Goal: Find specific page/section

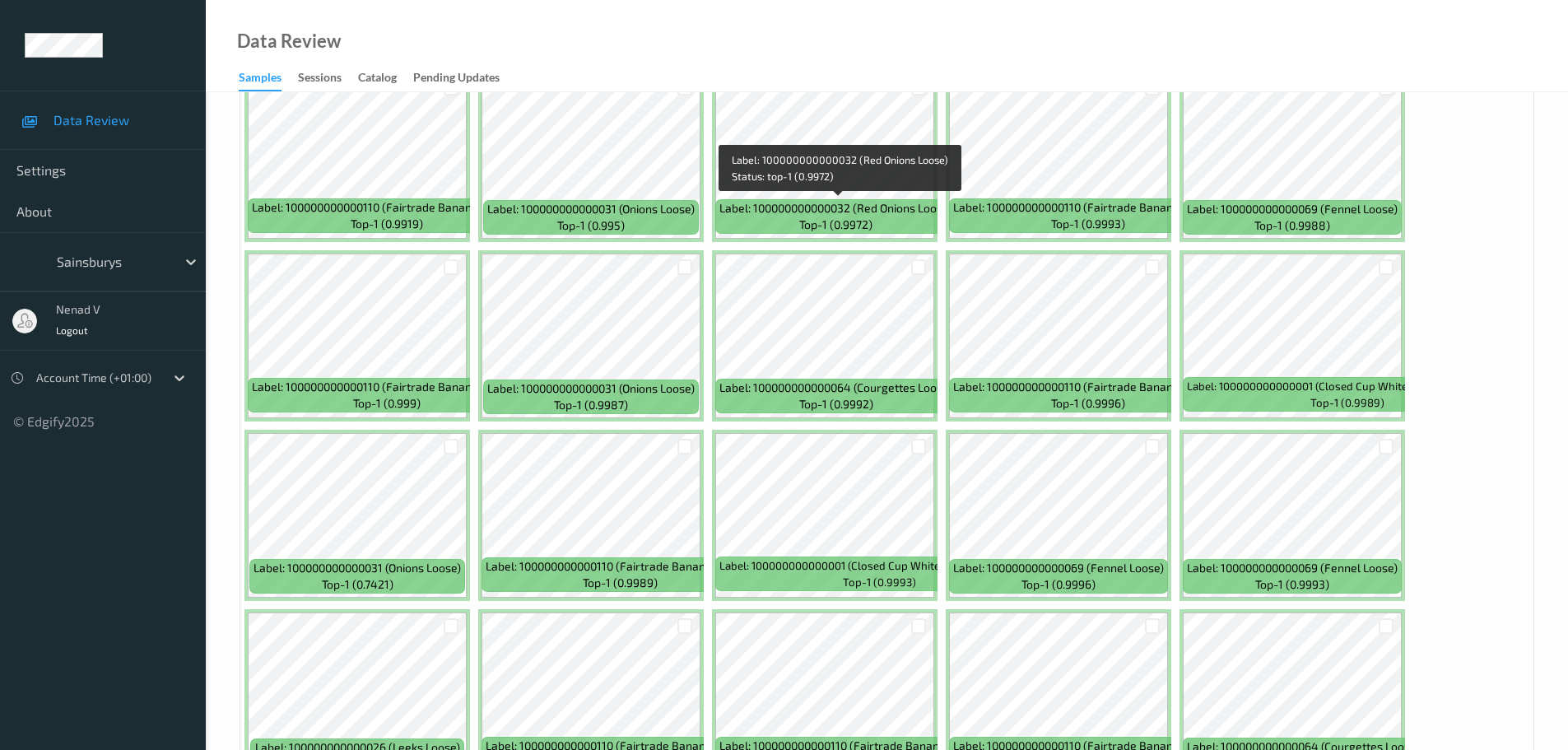
scroll to position [529, 0]
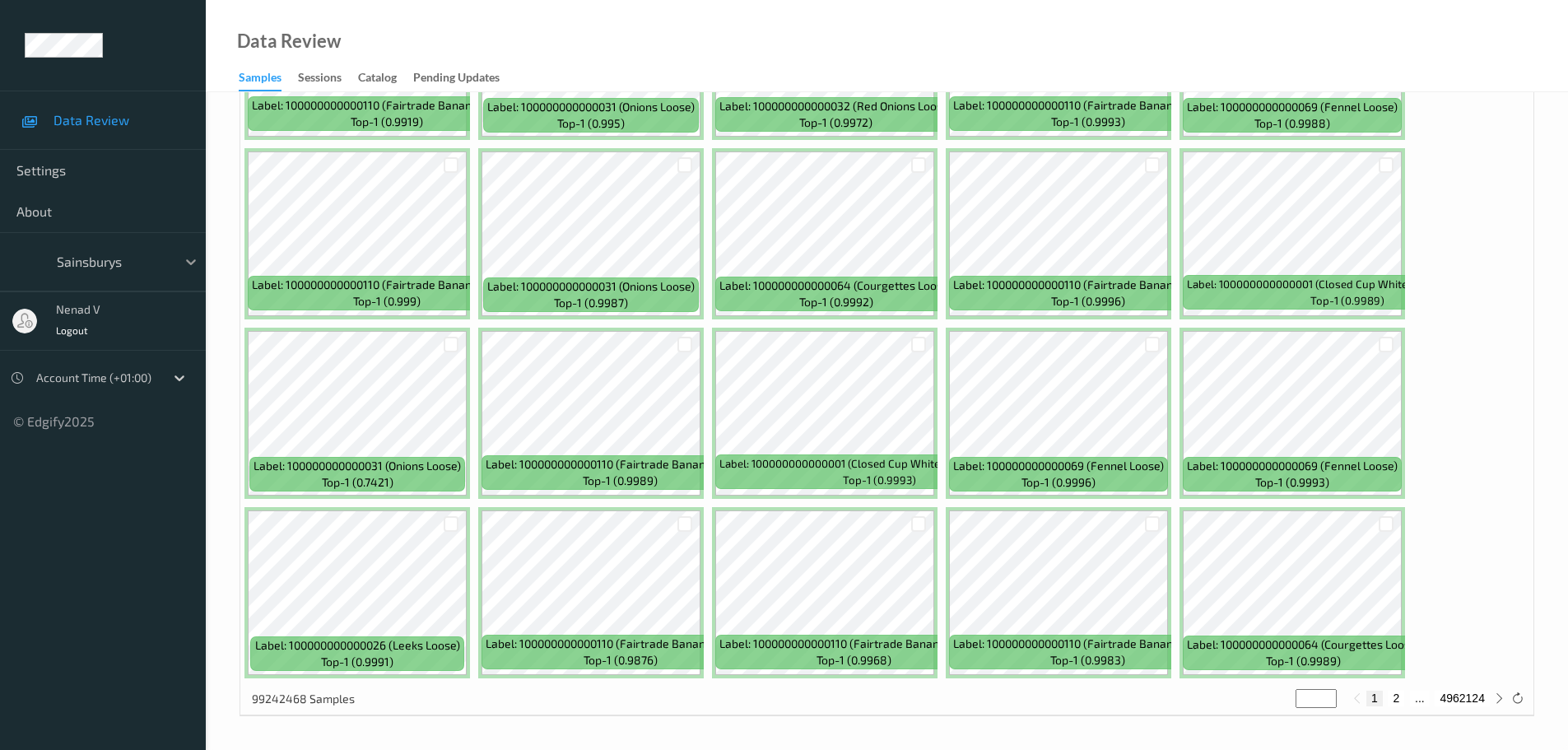
click at [185, 267] on icon at bounding box center [190, 261] width 16 height 16
click at [181, 269] on div at bounding box center [191, 261] width 30 height 30
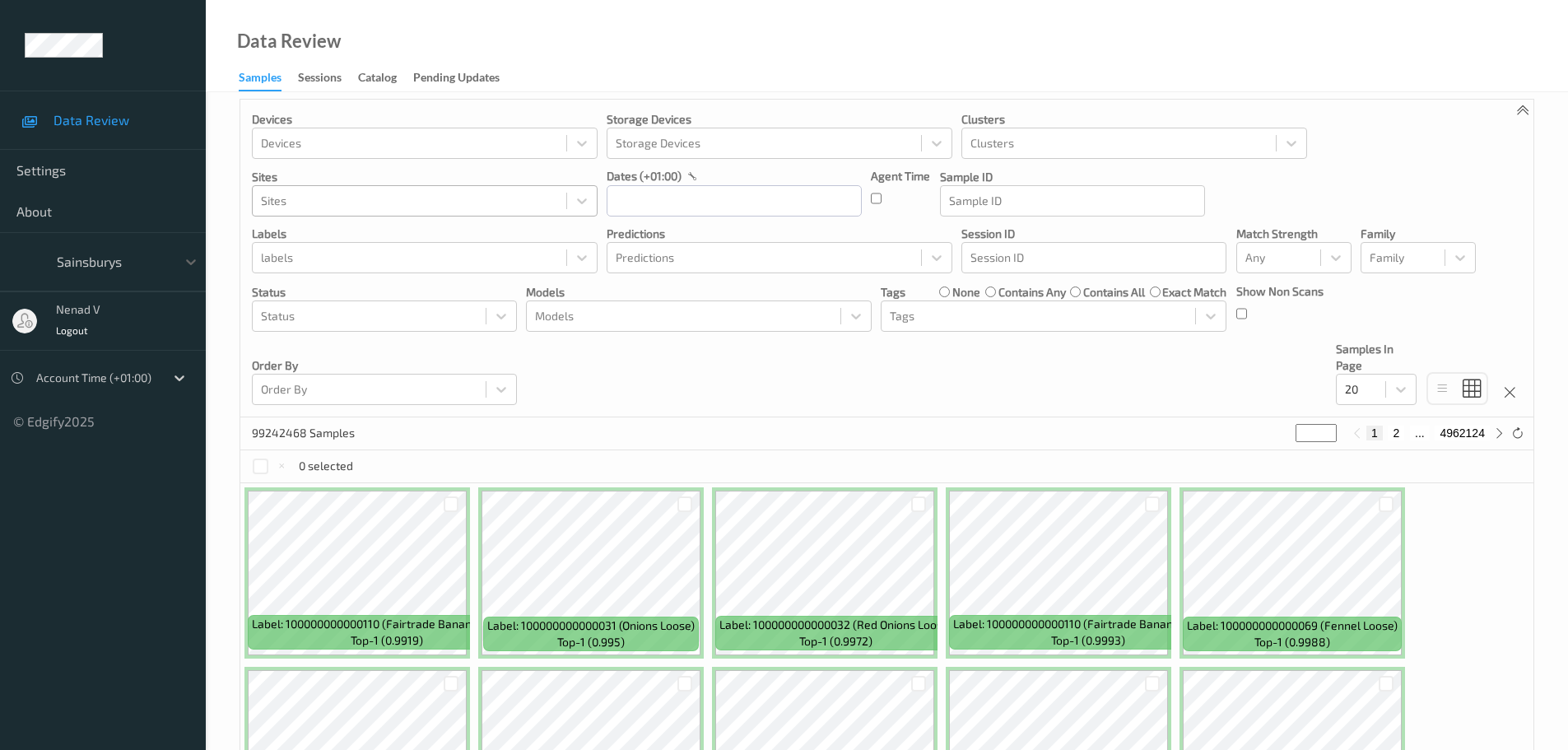
scroll to position [0, 0]
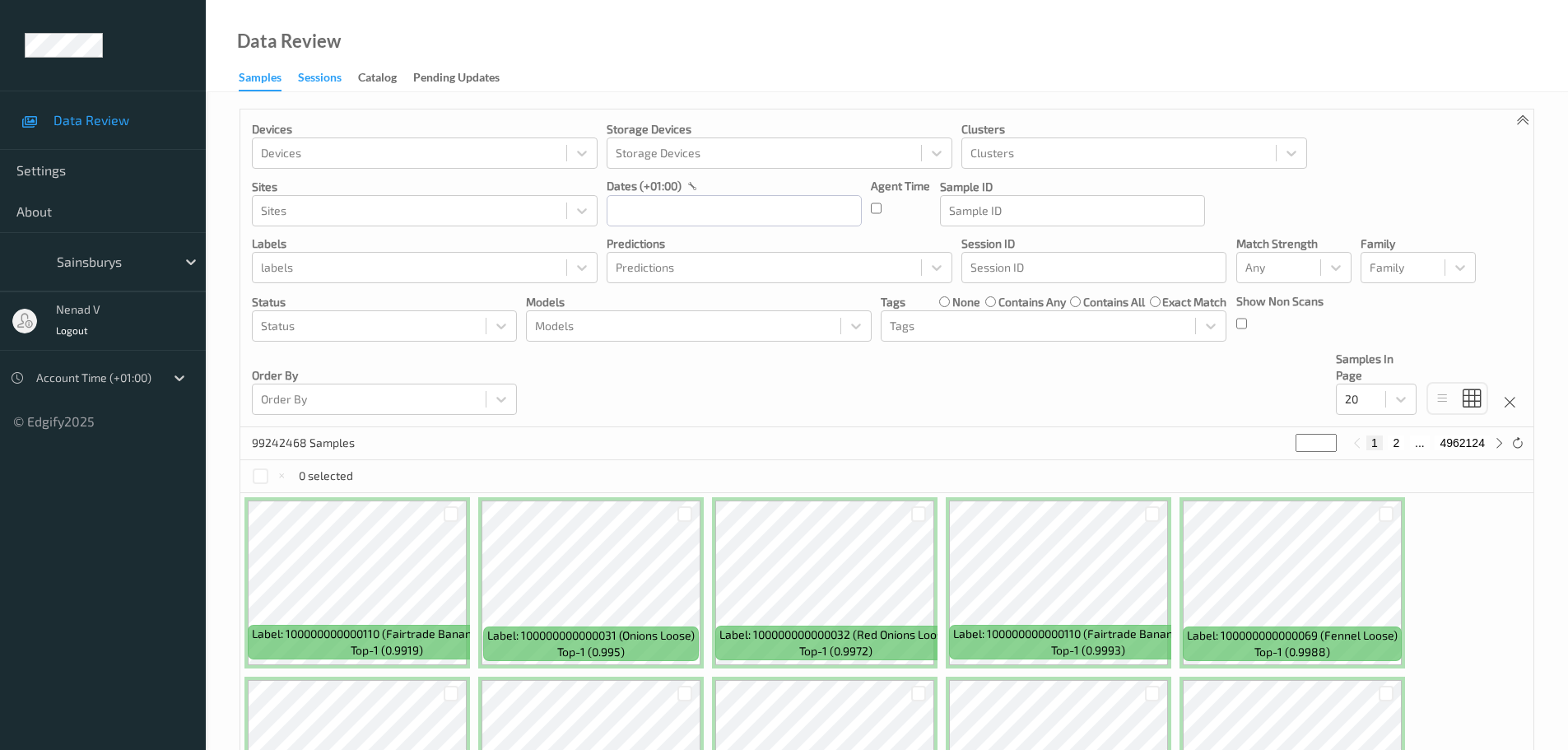
click at [308, 74] on div "Sessions" at bounding box center [320, 80] width 43 height 21
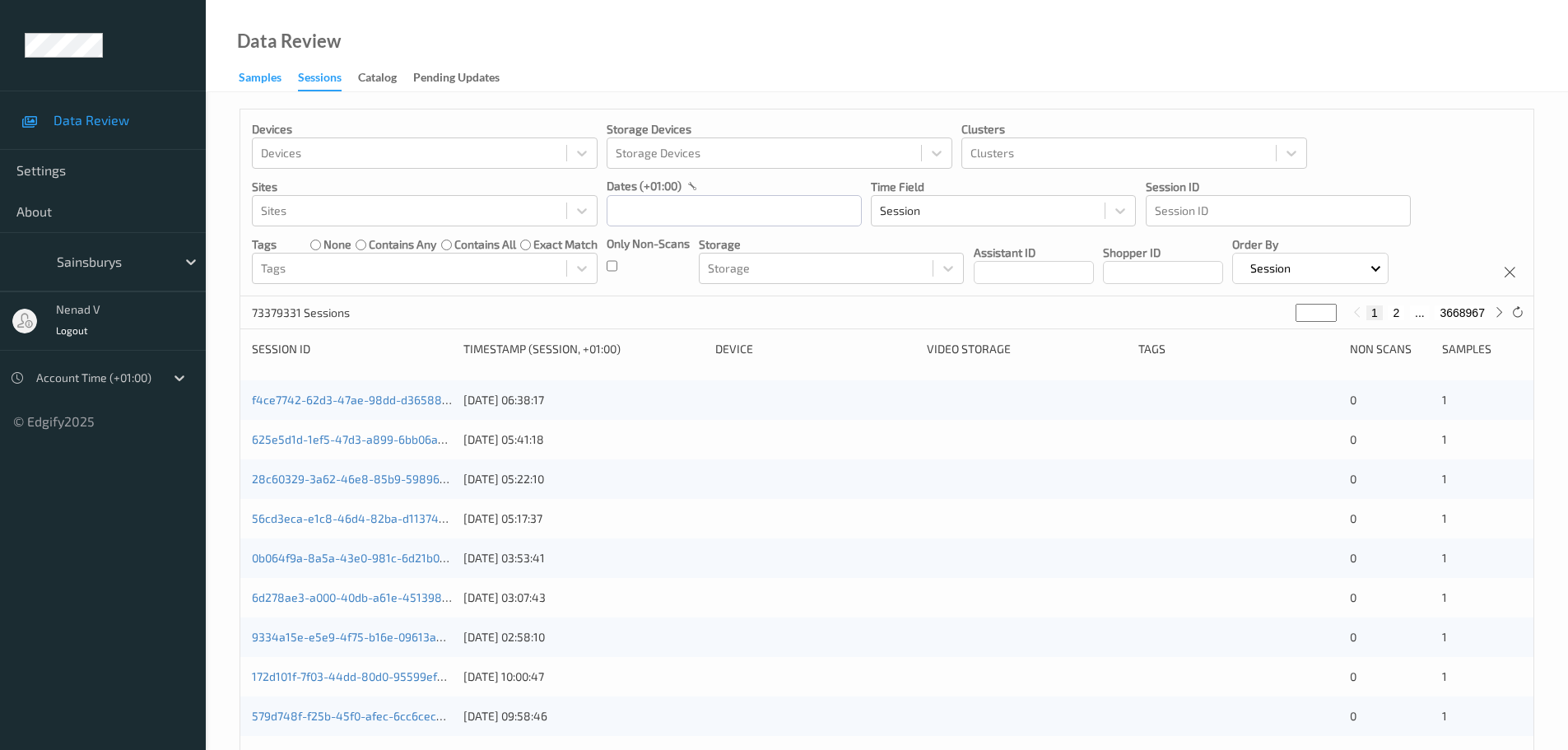
click at [262, 76] on div "Samples" at bounding box center [260, 80] width 43 height 21
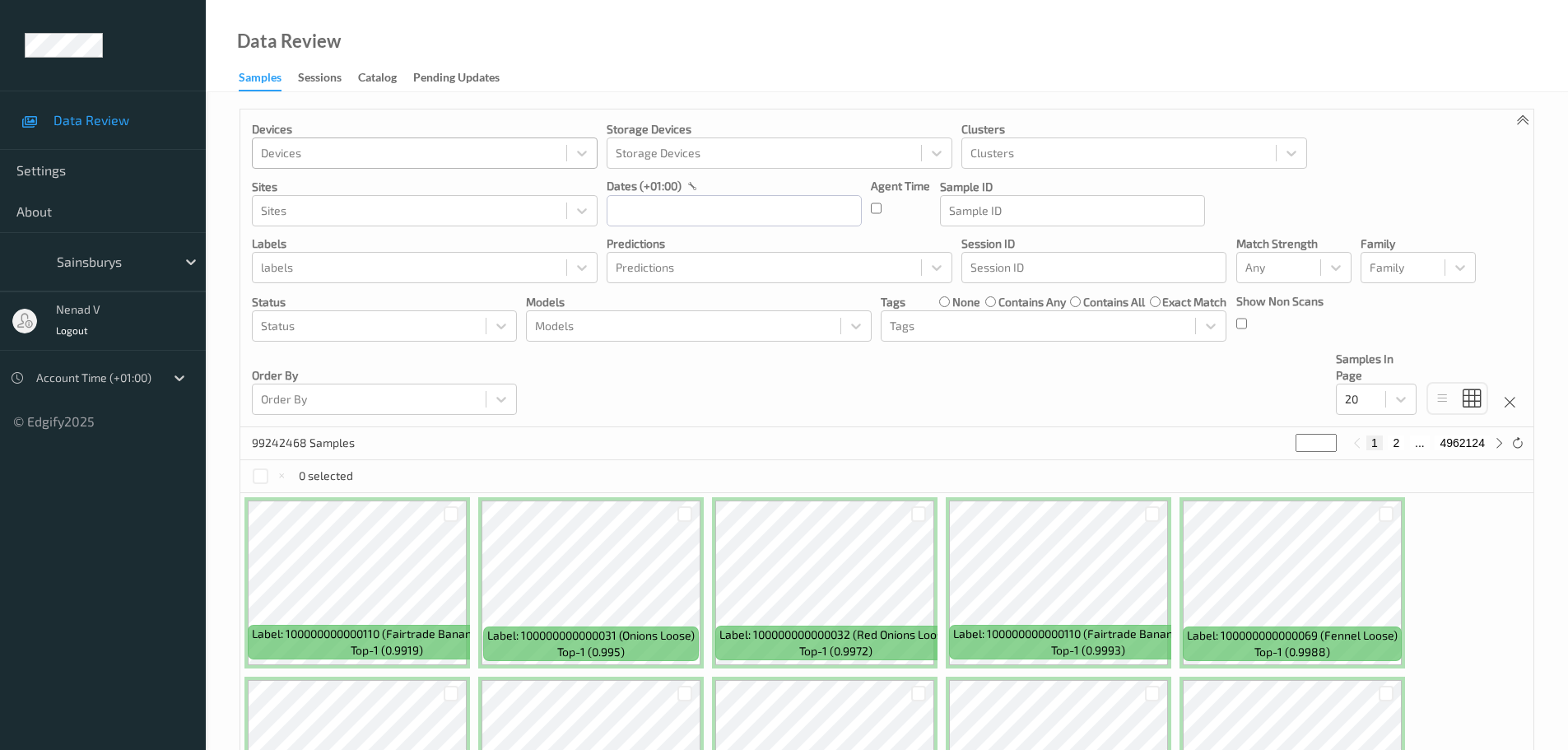
click at [443, 147] on div at bounding box center [410, 153] width 297 height 20
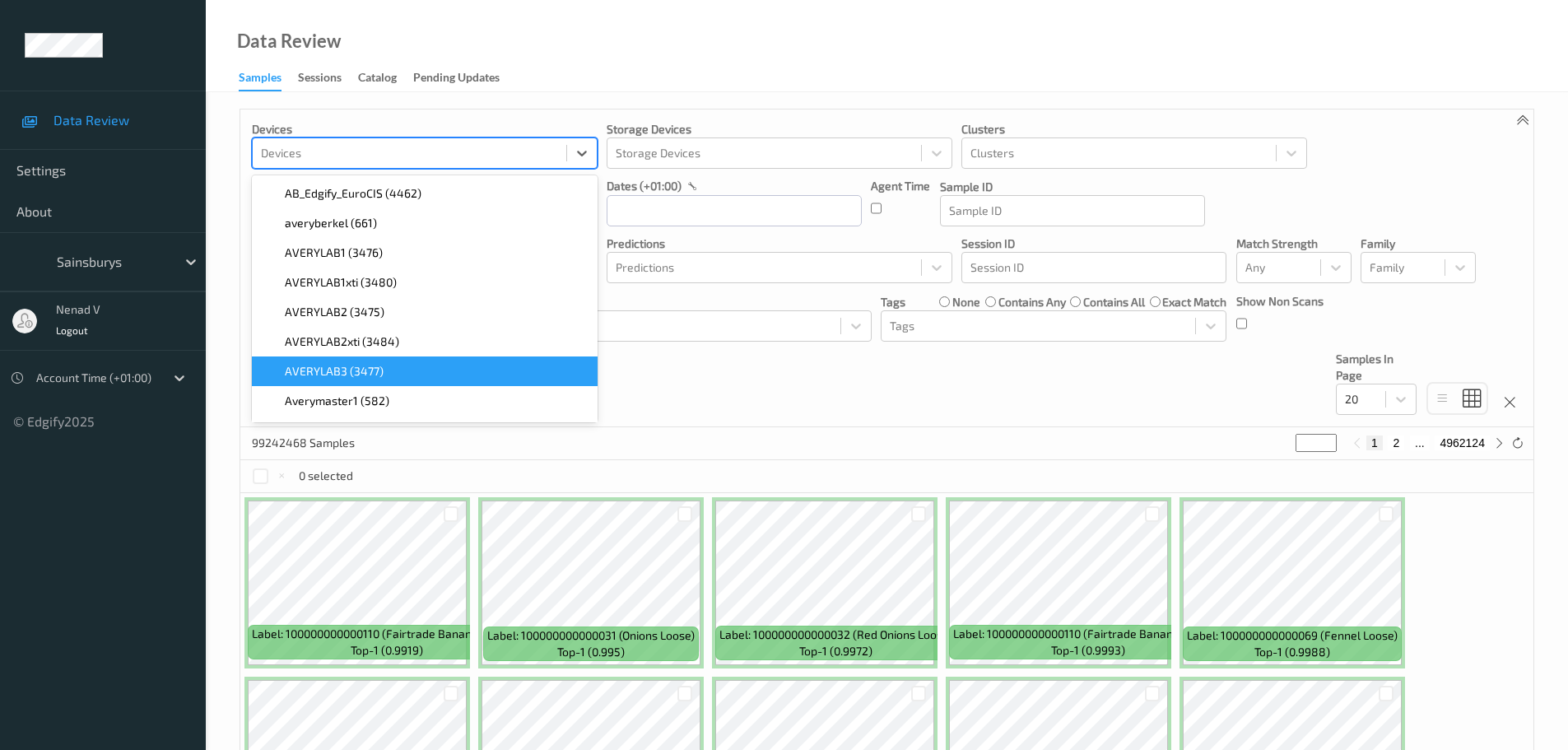
click at [700, 431] on div "99242468 Samples * 1 2 ... 4962124" at bounding box center [887, 444] width 1294 height 33
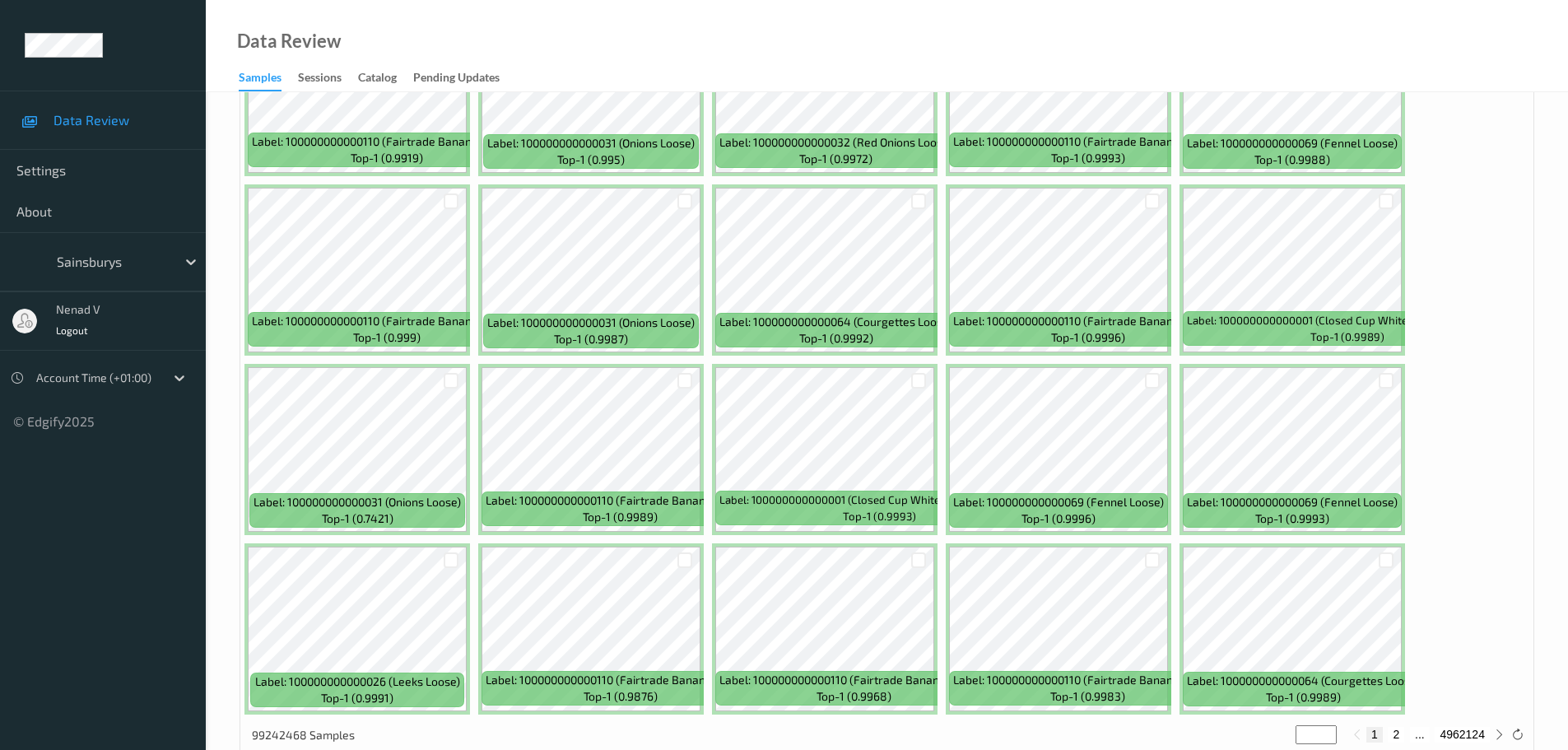
scroll to position [494, 0]
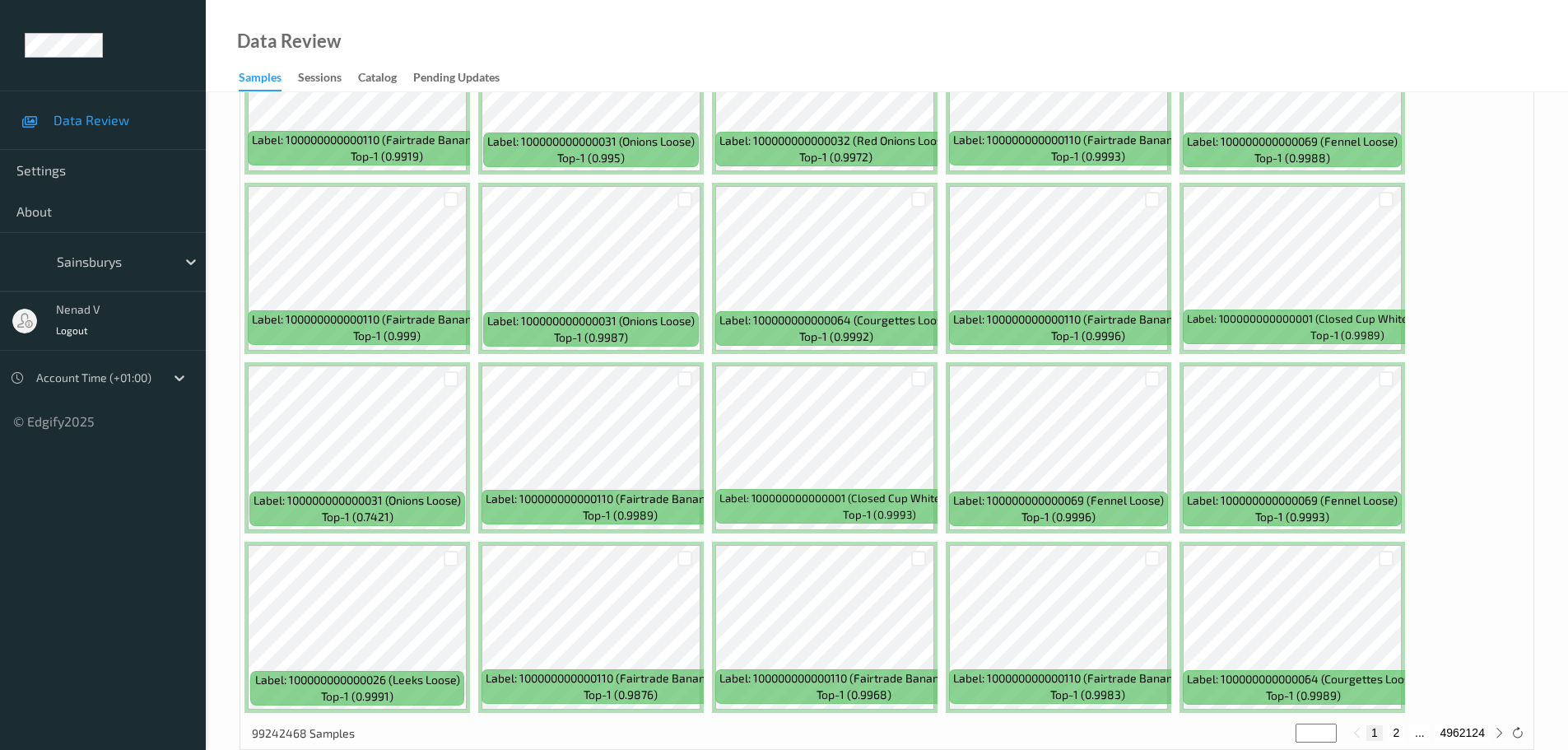
click at [1519, 299] on div "Label: 100000000000110 (Fairtrade Bananas Loose) top-1 (0.9919) Label: 10000000…" at bounding box center [887, 358] width 1294 height 718
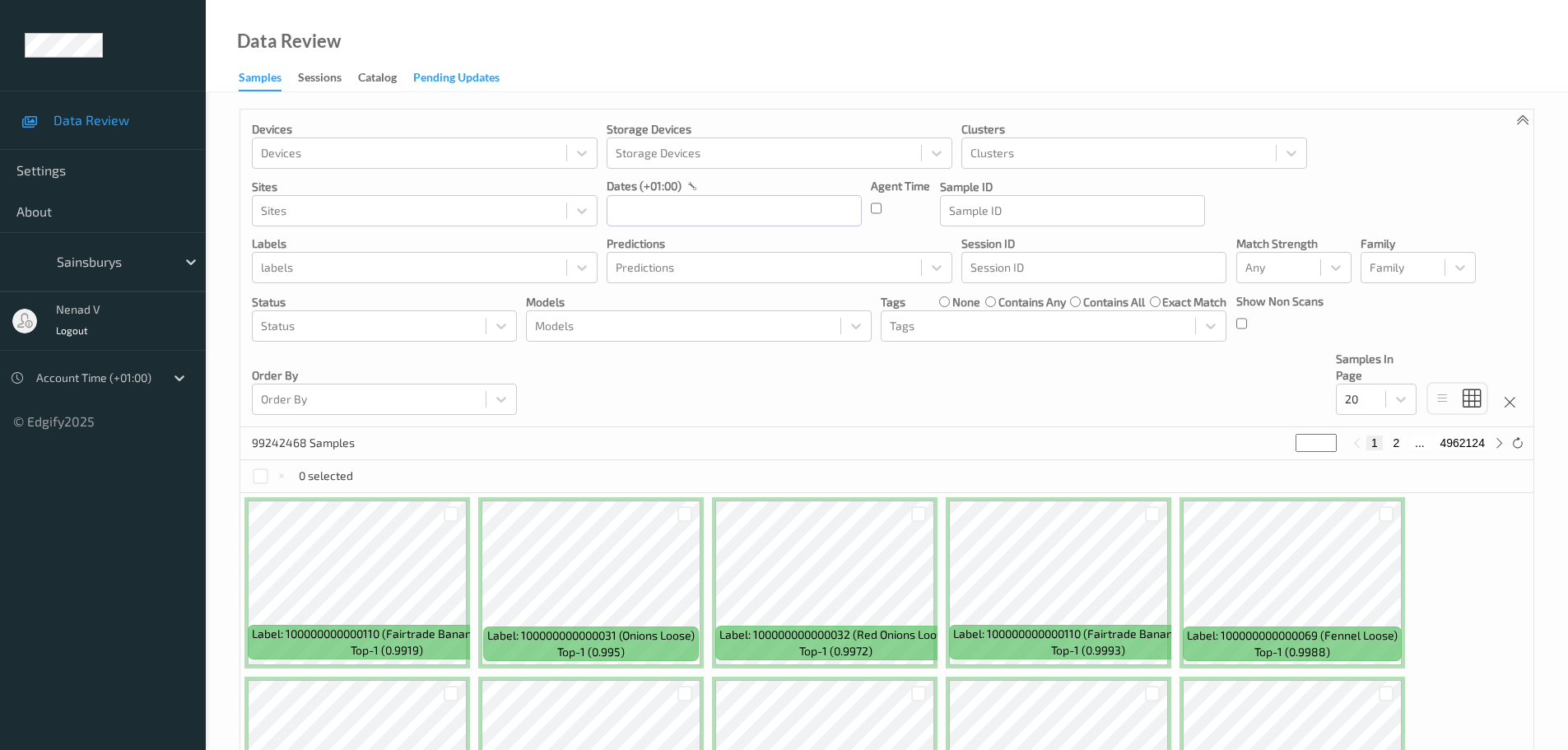
click at [450, 80] on div "Pending Updates" at bounding box center [457, 80] width 87 height 21
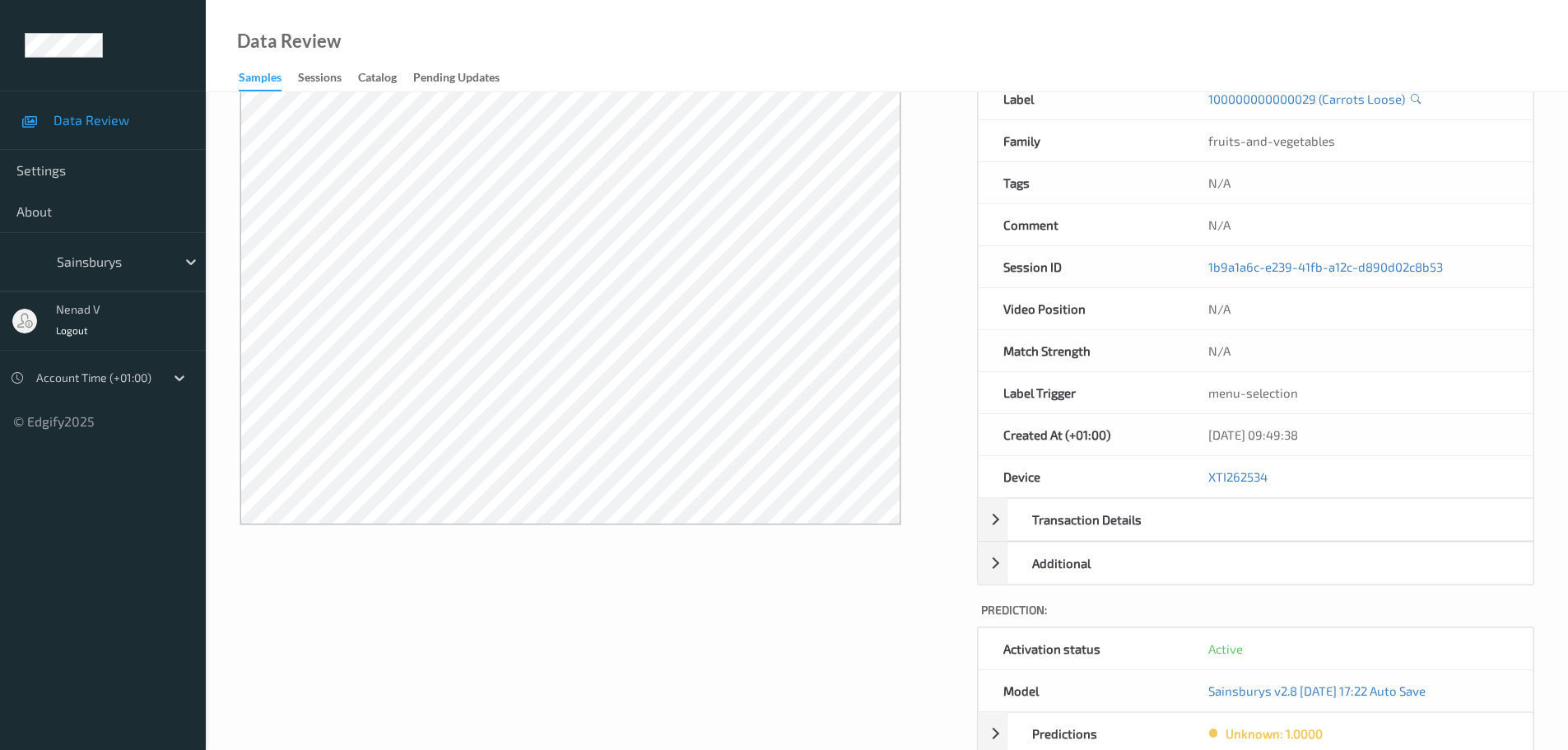
scroll to position [165, 0]
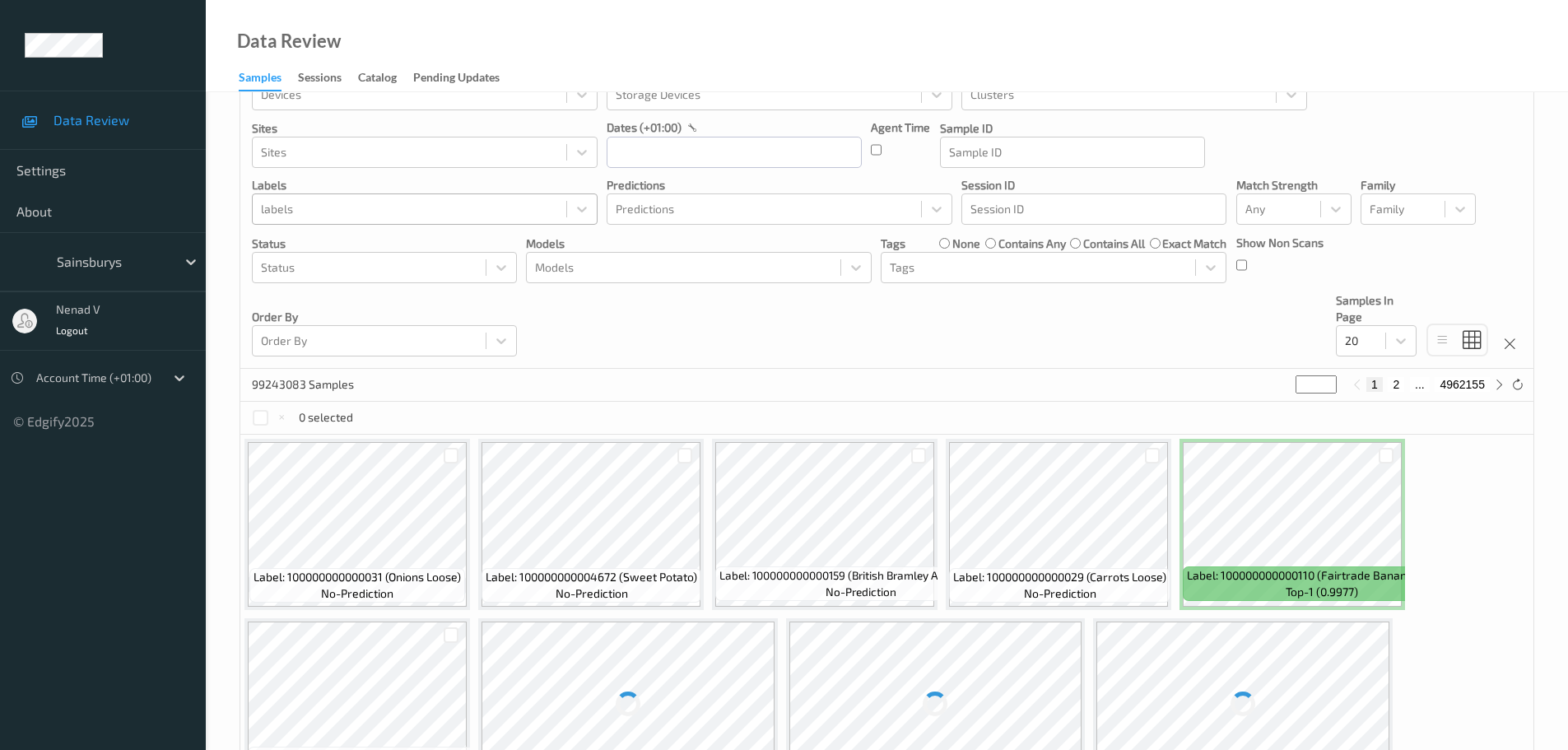
scroll to position [82, 0]
